Goal: Information Seeking & Learning: Learn about a topic

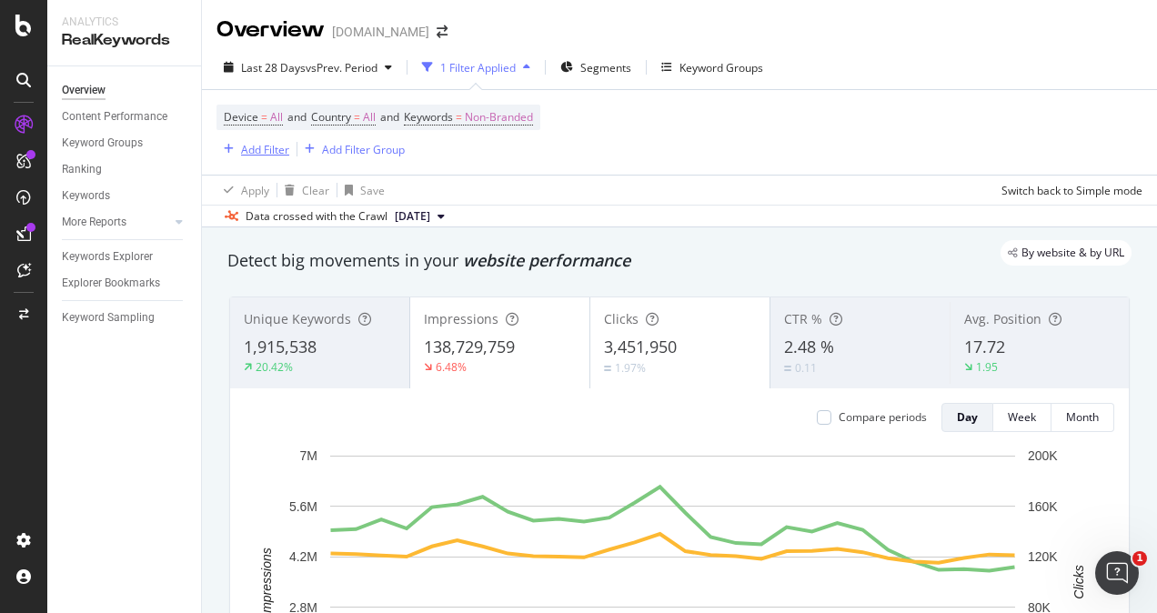
click at [271, 150] on div "Add Filter" at bounding box center [265, 149] width 48 height 15
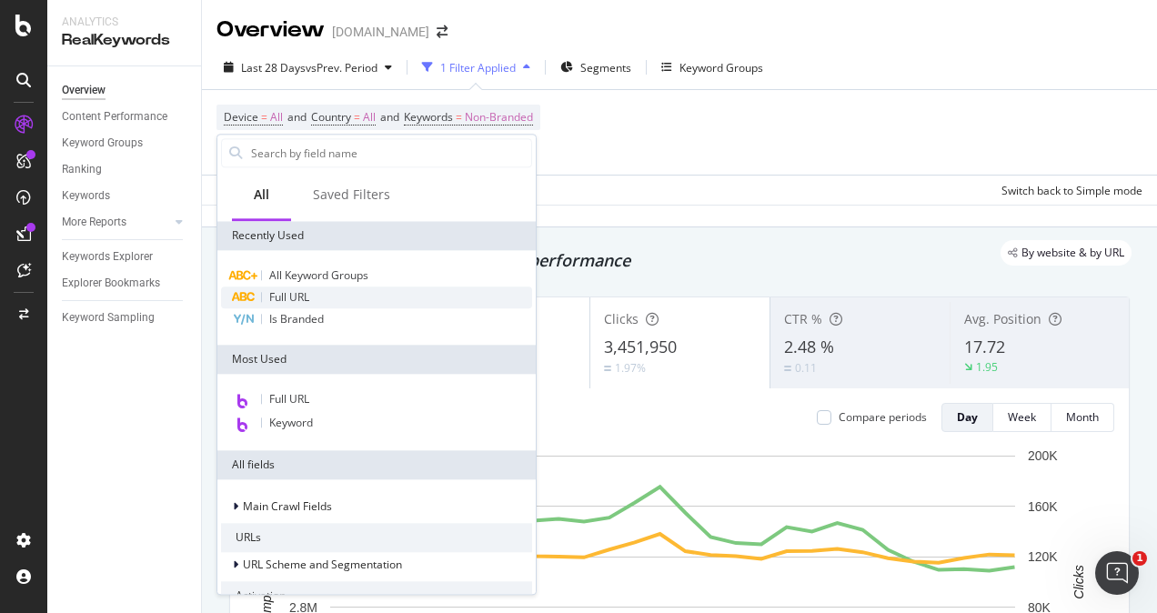
click at [300, 286] on div "All Keyword Groups" at bounding box center [376, 276] width 311 height 22
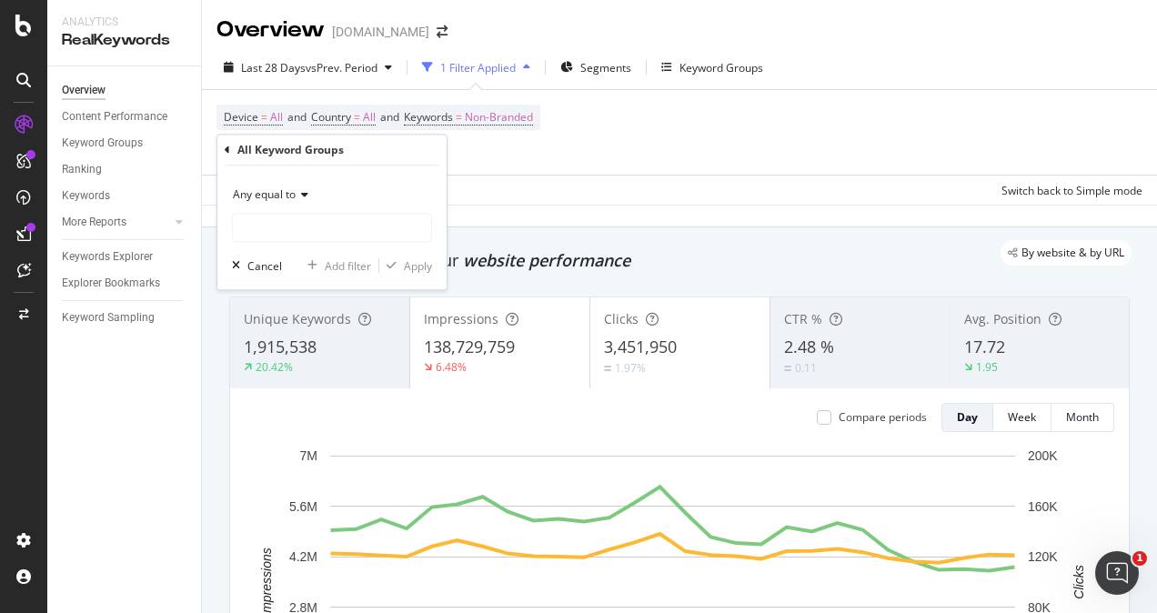
click at [304, 191] on icon at bounding box center [302, 194] width 13 height 11
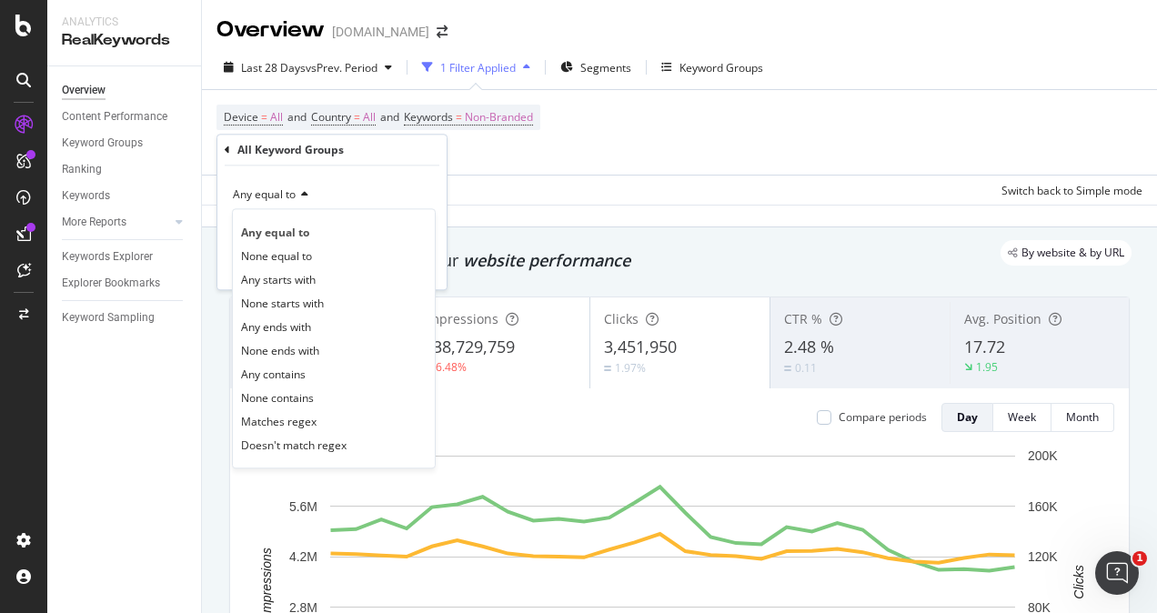
click at [231, 150] on div "All Keyword Groups" at bounding box center [332, 150] width 215 height 31
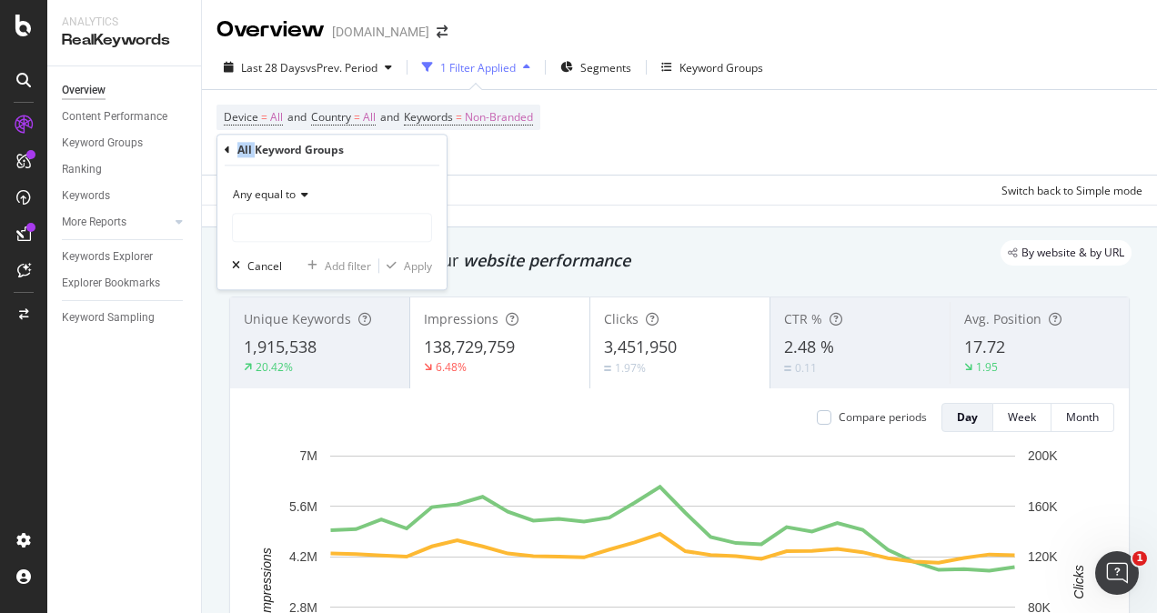
click at [231, 150] on div "All Keyword Groups" at bounding box center [332, 150] width 215 height 31
click at [224, 145] on div "All Keyword Groups Any equal to Cancel Add filter Apply" at bounding box center [331, 212] width 229 height 155
click at [226, 148] on icon at bounding box center [227, 150] width 5 height 11
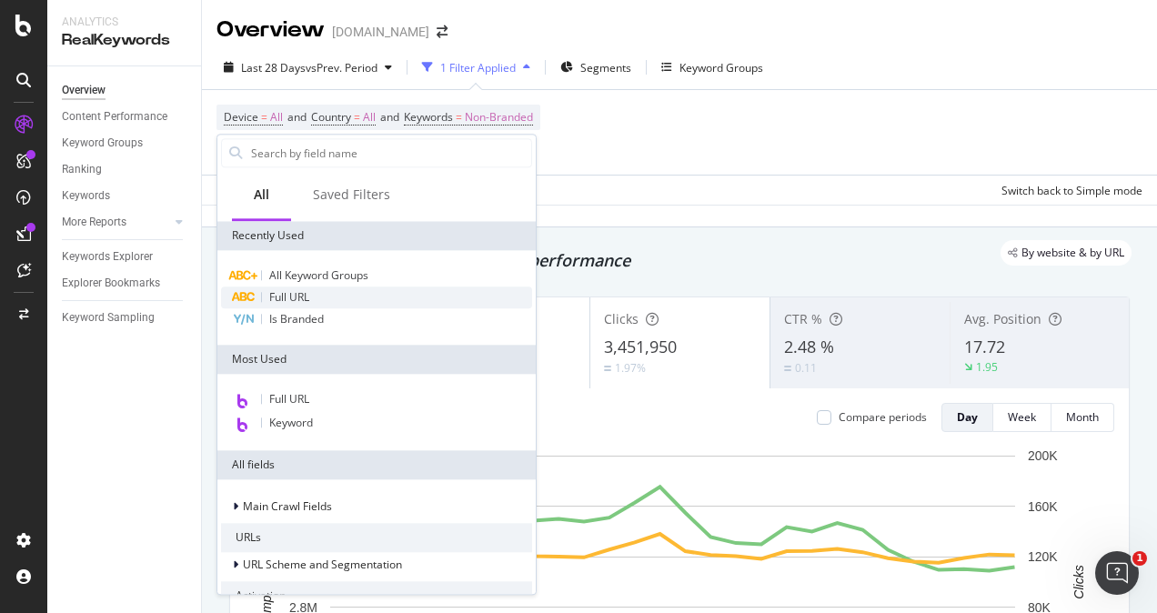
click at [302, 299] on span "Full URL" at bounding box center [289, 296] width 40 height 15
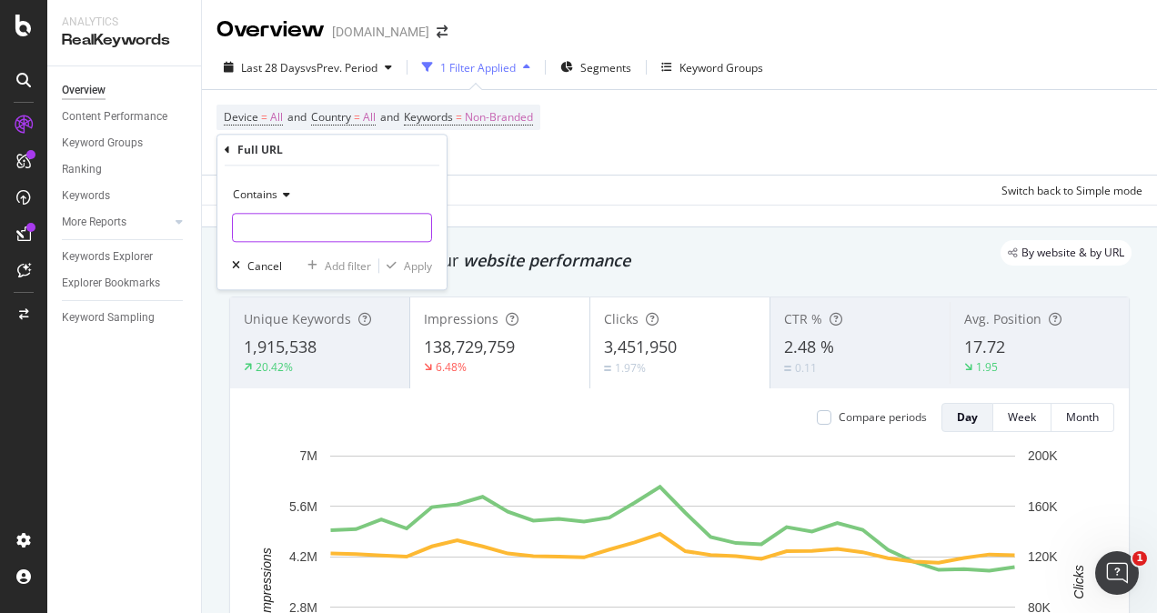
click at [289, 227] on input "text" at bounding box center [332, 227] width 198 height 29
type input "Paint"
click at [416, 269] on div "Apply" at bounding box center [418, 265] width 28 height 15
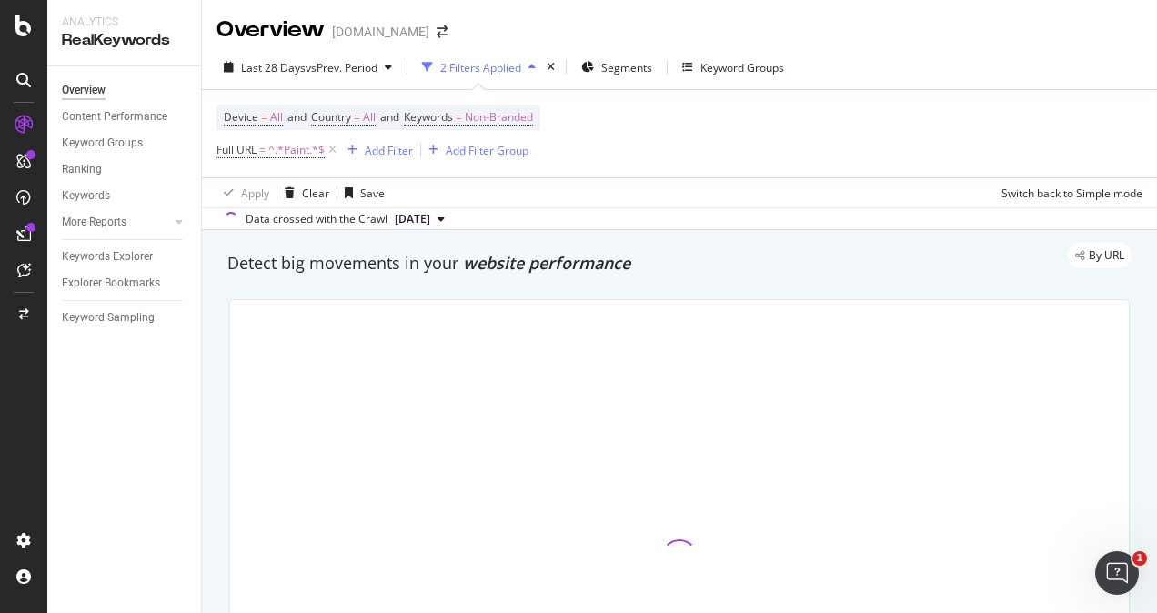
click at [371, 151] on div "Add Filter" at bounding box center [389, 150] width 48 height 15
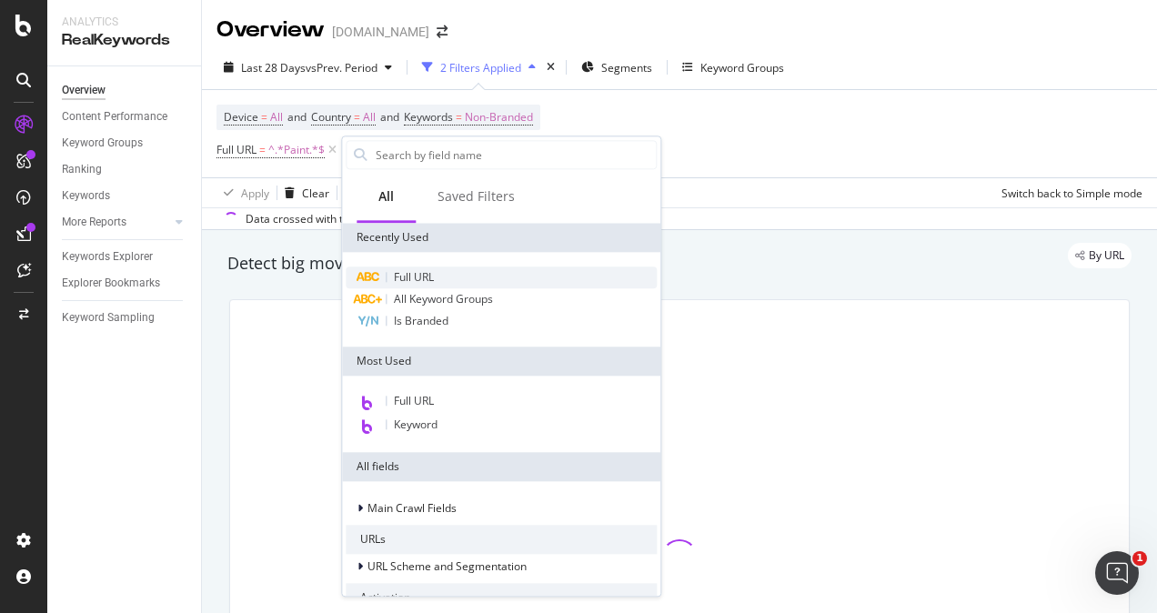
click at [409, 277] on span "Full URL" at bounding box center [414, 276] width 40 height 15
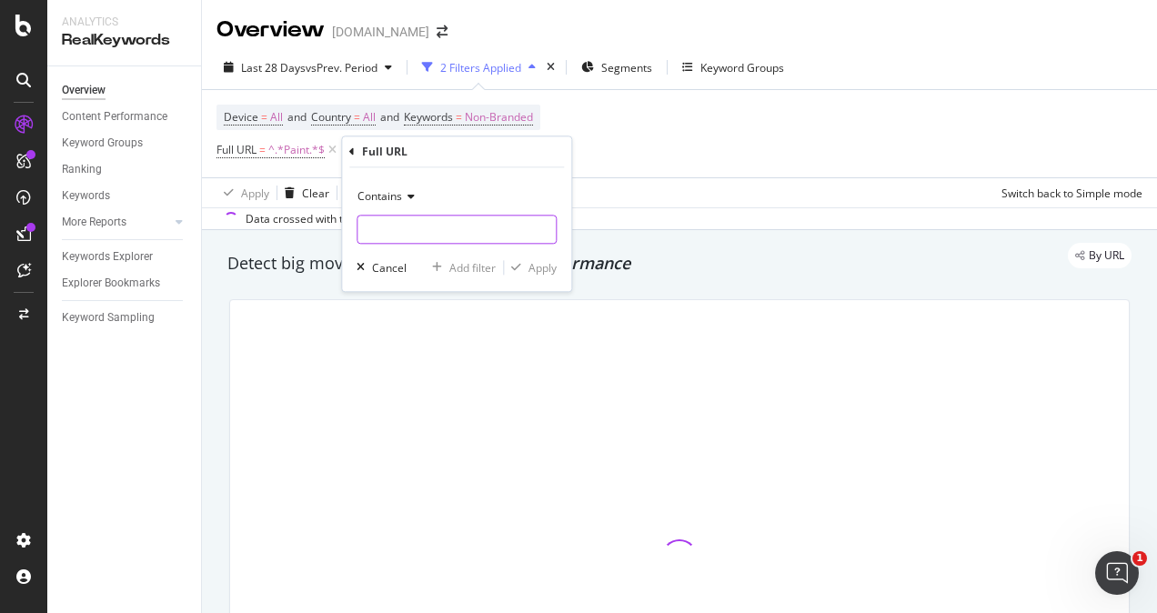
click at [415, 228] on input "text" at bounding box center [456, 229] width 198 height 29
type input "/l/"
click at [535, 265] on div "Apply" at bounding box center [542, 267] width 28 height 15
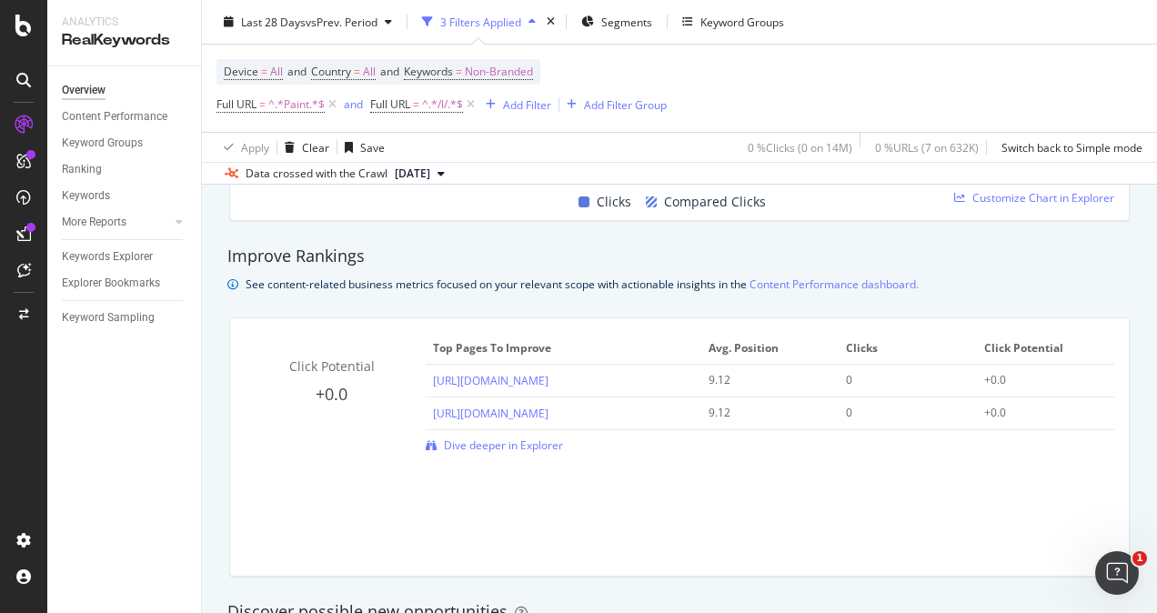
scroll to position [1273, 0]
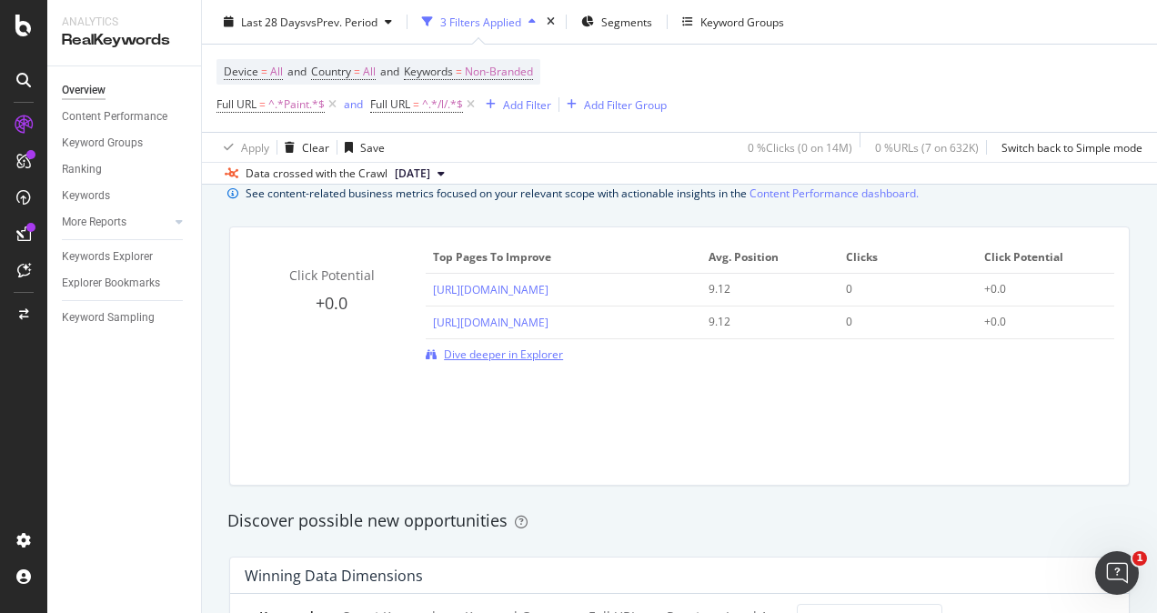
click at [501, 351] on span "Dive deeper in Explorer" at bounding box center [503, 353] width 119 height 15
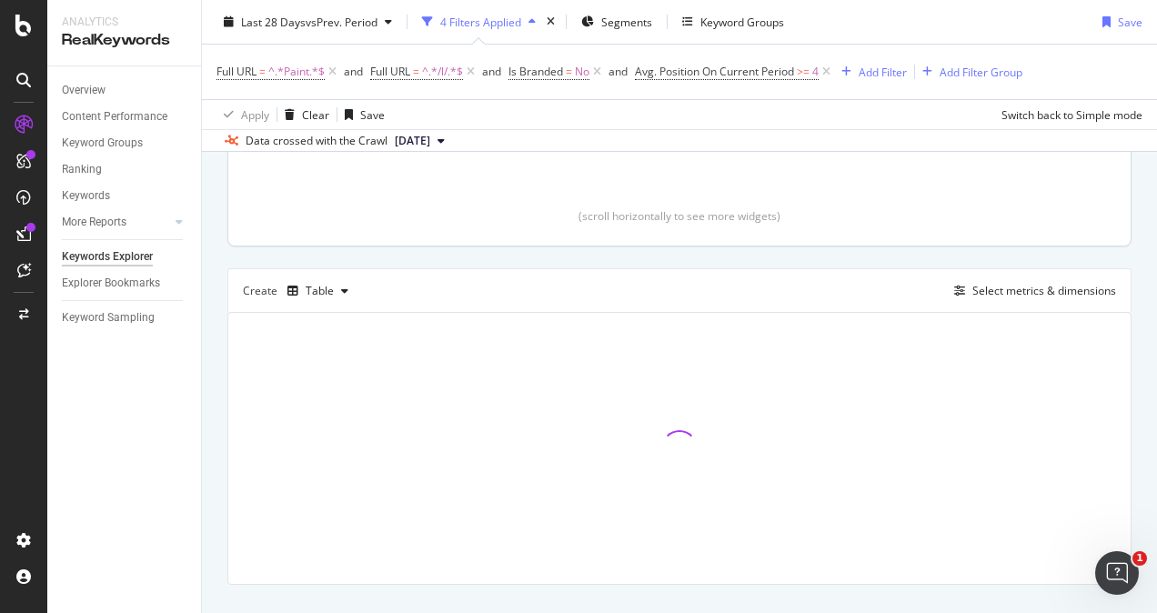
scroll to position [416, 0]
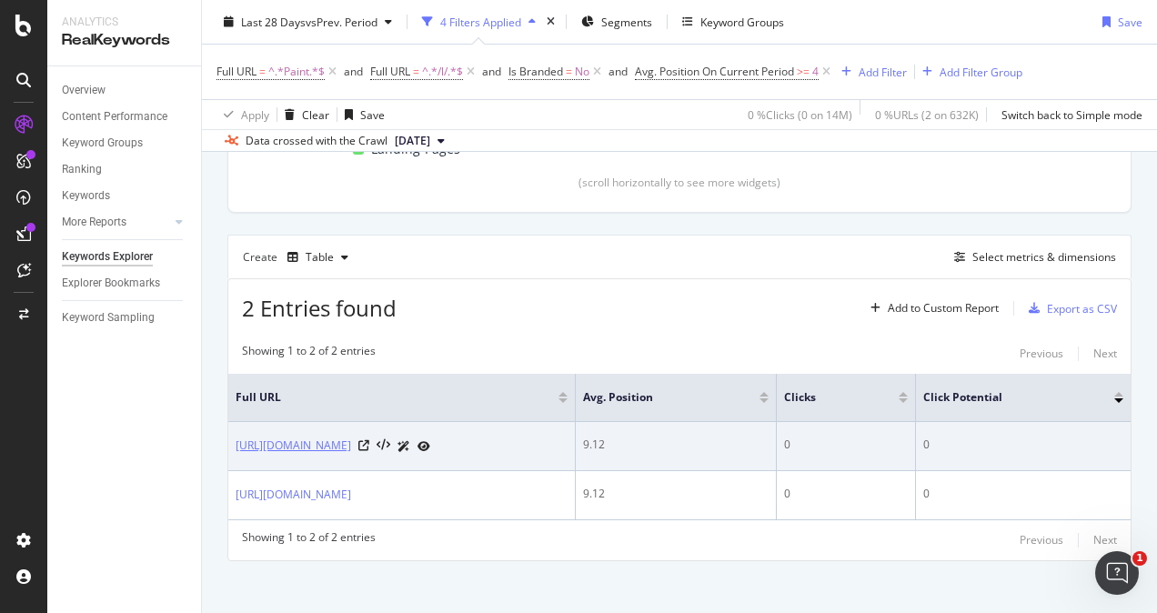
drag, startPoint x: 235, startPoint y: 438, endPoint x: 265, endPoint y: 457, distance: 35.6
click at [265, 457] on td "[URL][DOMAIN_NAME]" at bounding box center [401, 446] width 347 height 49
copy link "[URL][DOMAIN_NAME]"
